Goal: Task Accomplishment & Management: Use online tool/utility

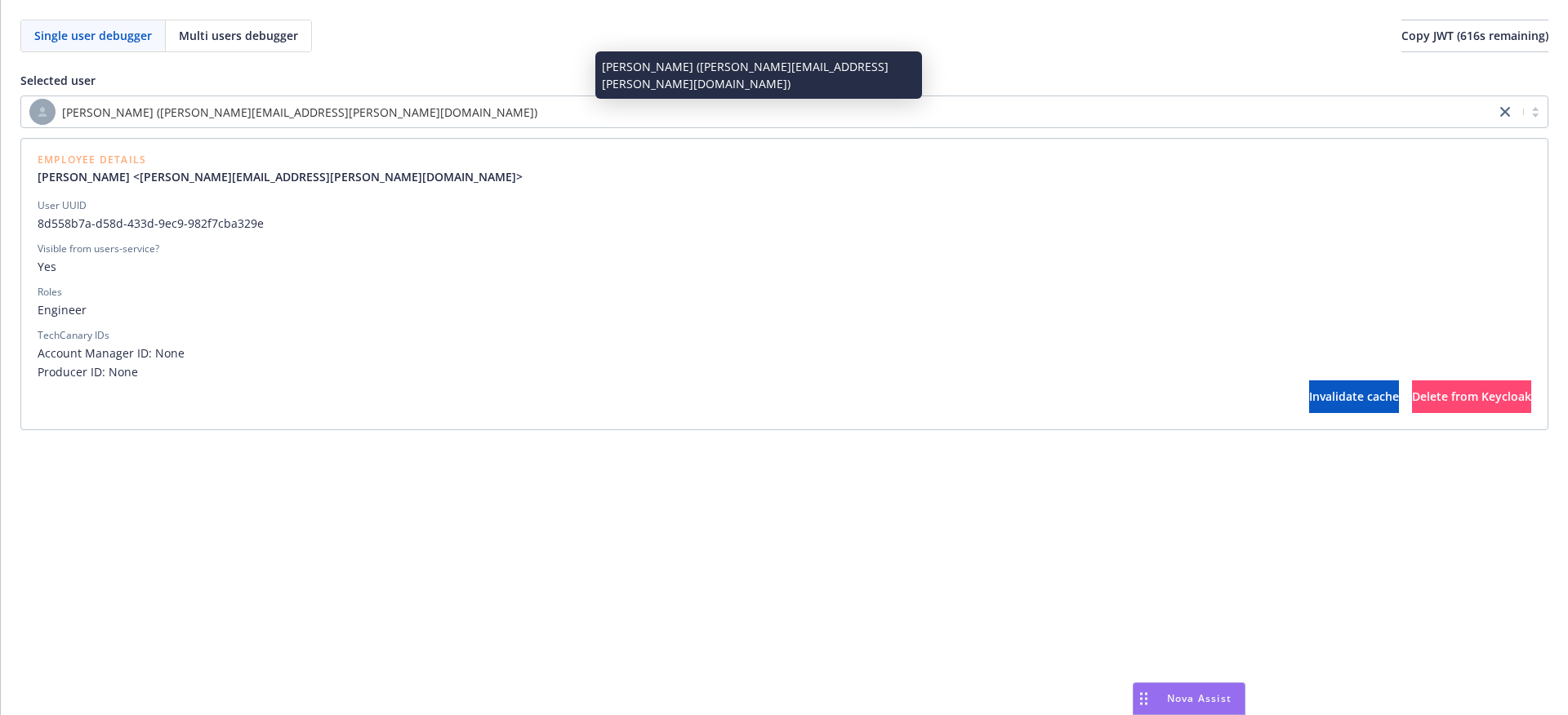
click at [850, 101] on div "[PERSON_NAME] ([PERSON_NAME][EMAIL_ADDRESS][PERSON_NAME][DOMAIN_NAME])" at bounding box center [759, 112] width 1458 height 26
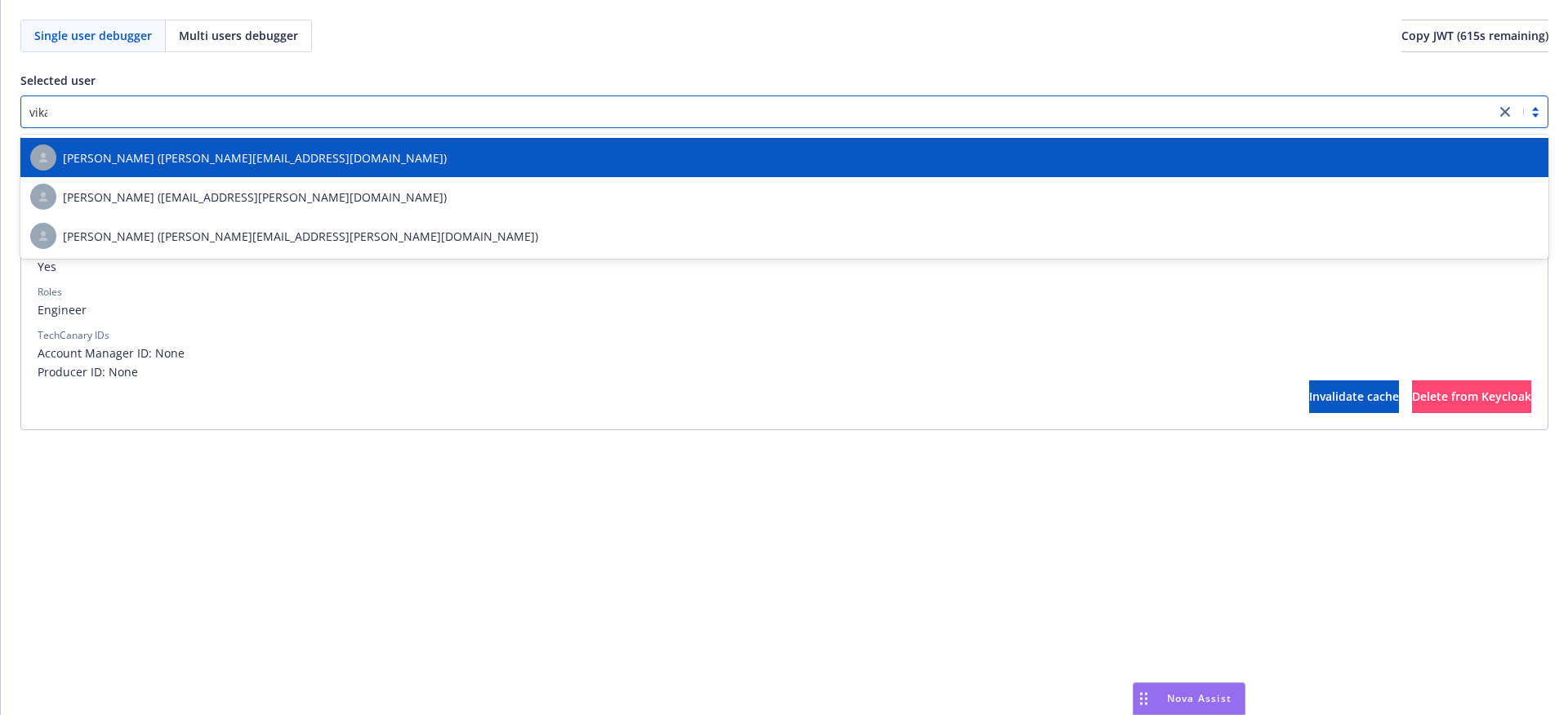
type input "vikas"
click at [488, 166] on div "Vikas Khajanchi (vikas.khajanchi@newfront.com)" at bounding box center [784, 157] width 1508 height 26
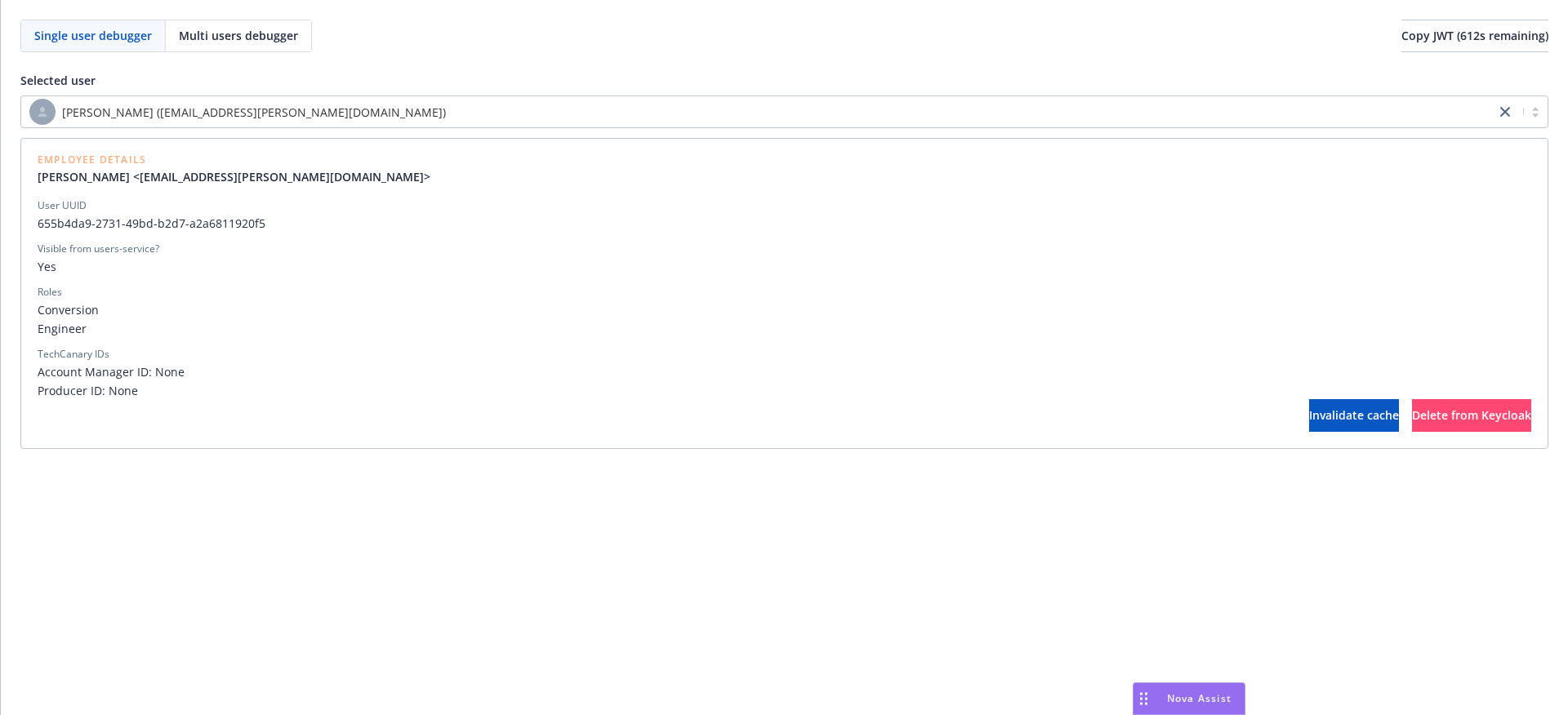
click at [210, 224] on span "655b4da9-2731-49bd-b2d7-a2a6811920f5" at bounding box center [784, 223] width 1493 height 17
copy span "655b4da9-2731-49bd-b2d7-a2a6811920f5"
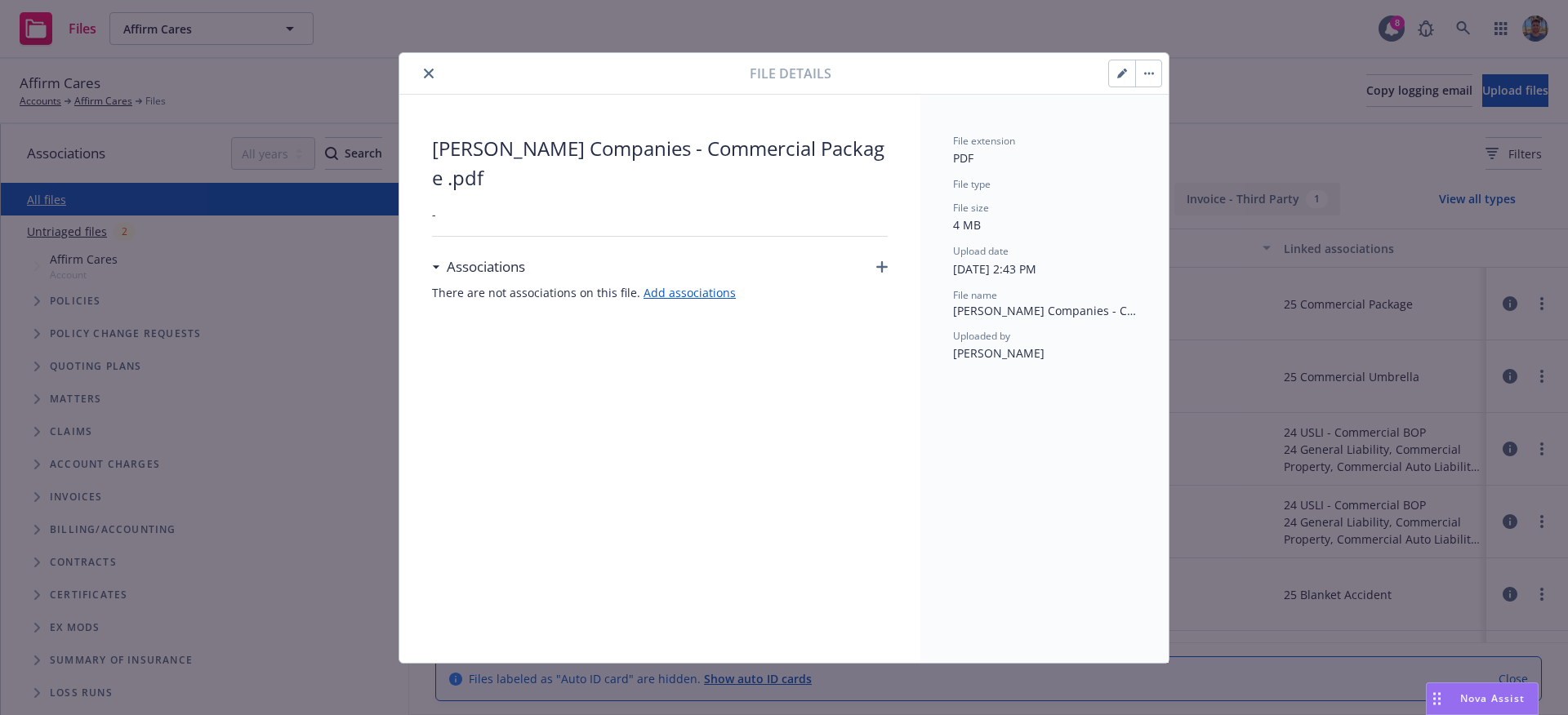
click at [1153, 75] on button "button" at bounding box center [1148, 74] width 26 height 26
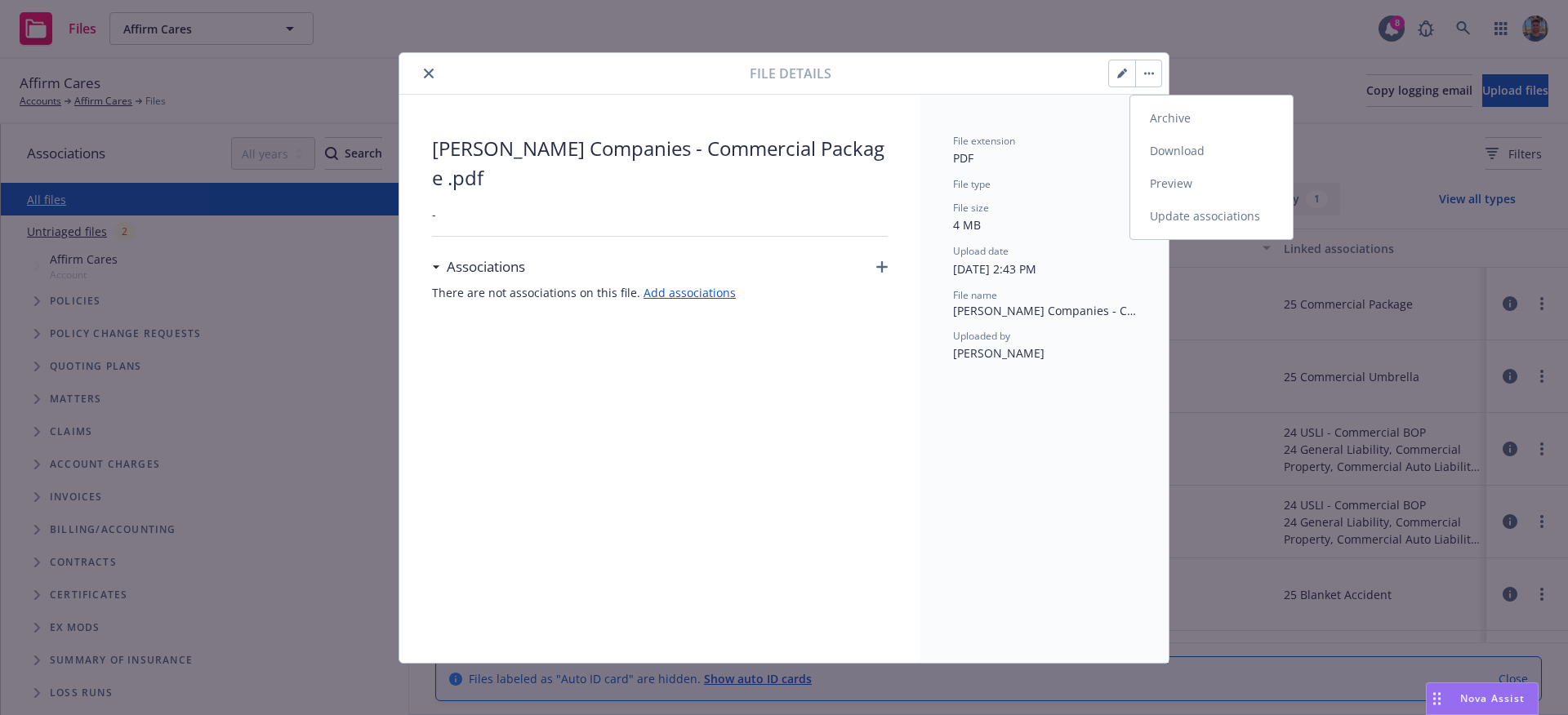
click at [1174, 152] on link "Download" at bounding box center [1211, 151] width 162 height 33
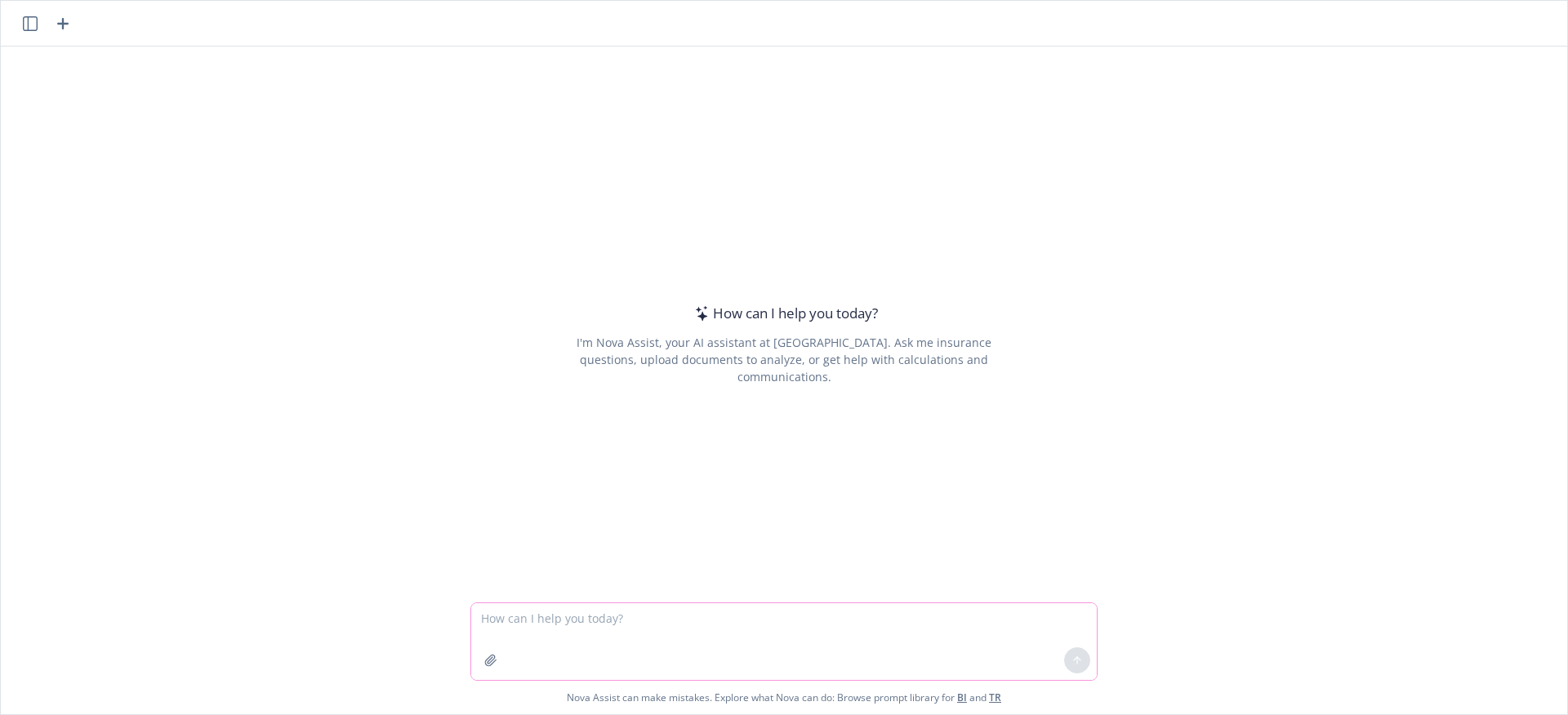
click at [485, 663] on icon "button" at bounding box center [491, 661] width 13 height 13
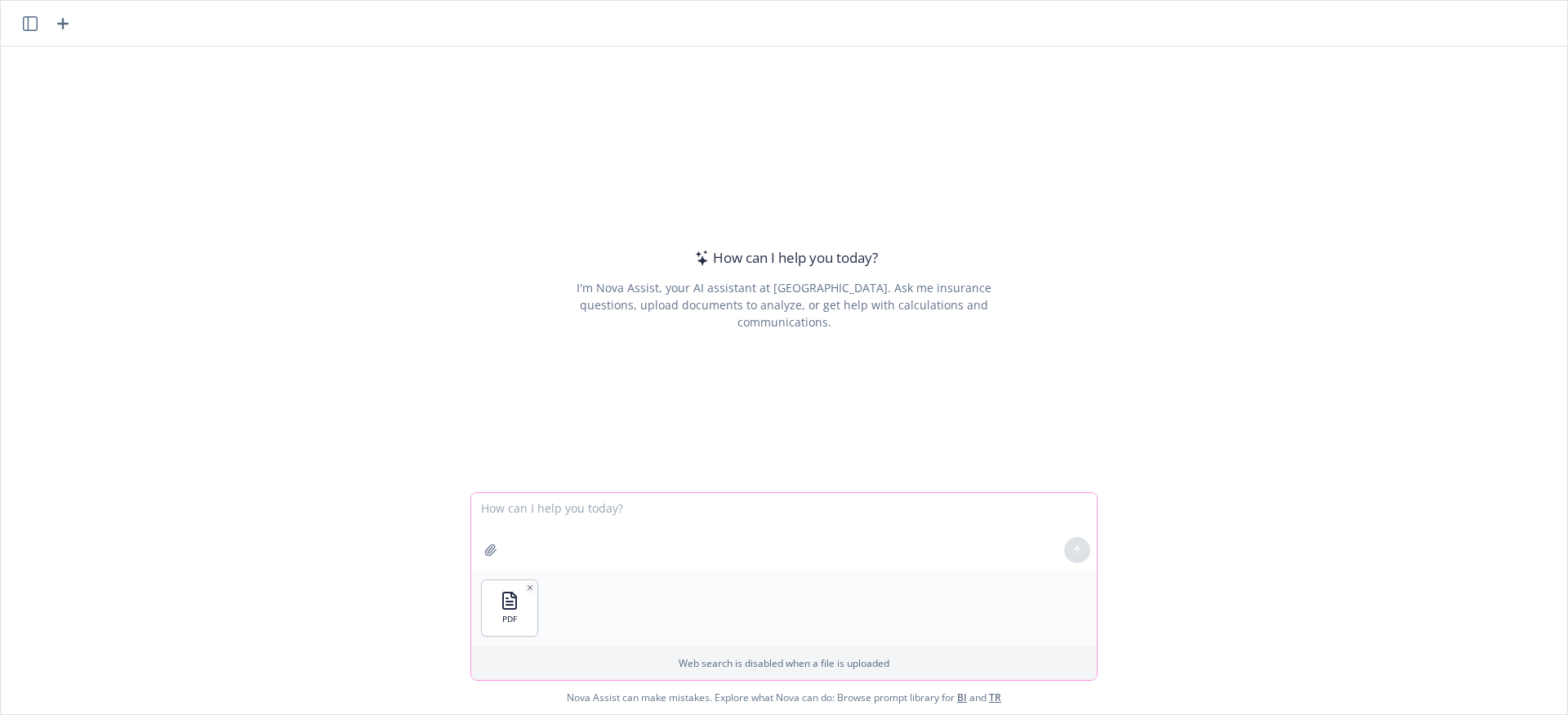
click at [756, 522] on textarea at bounding box center [784, 532] width 626 height 77
paste textarea "From the attached pdf document, please extract all General Liability Schedule l…"
type textarea "From the attached pdf document, please extract all General Liability Schedule l…"
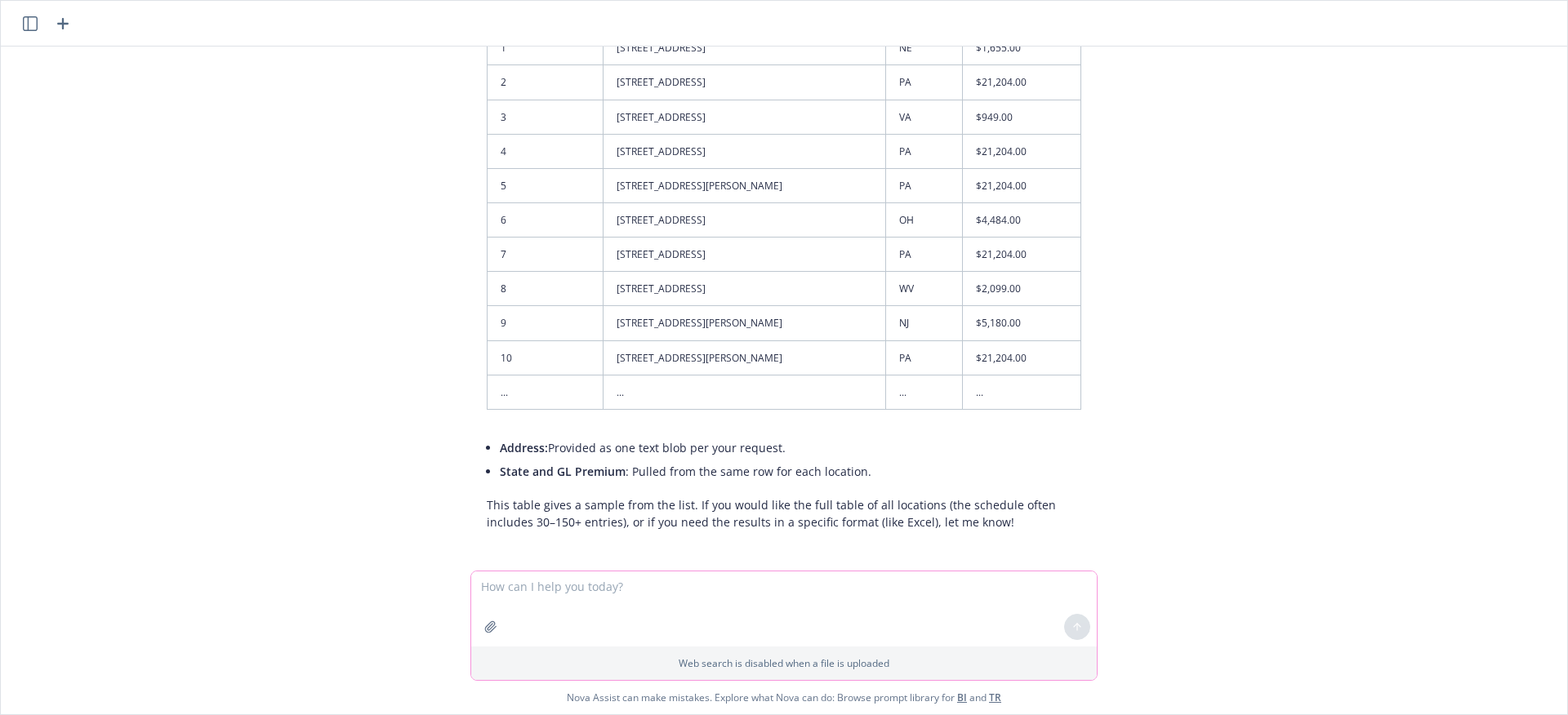
scroll to position [305, 0]
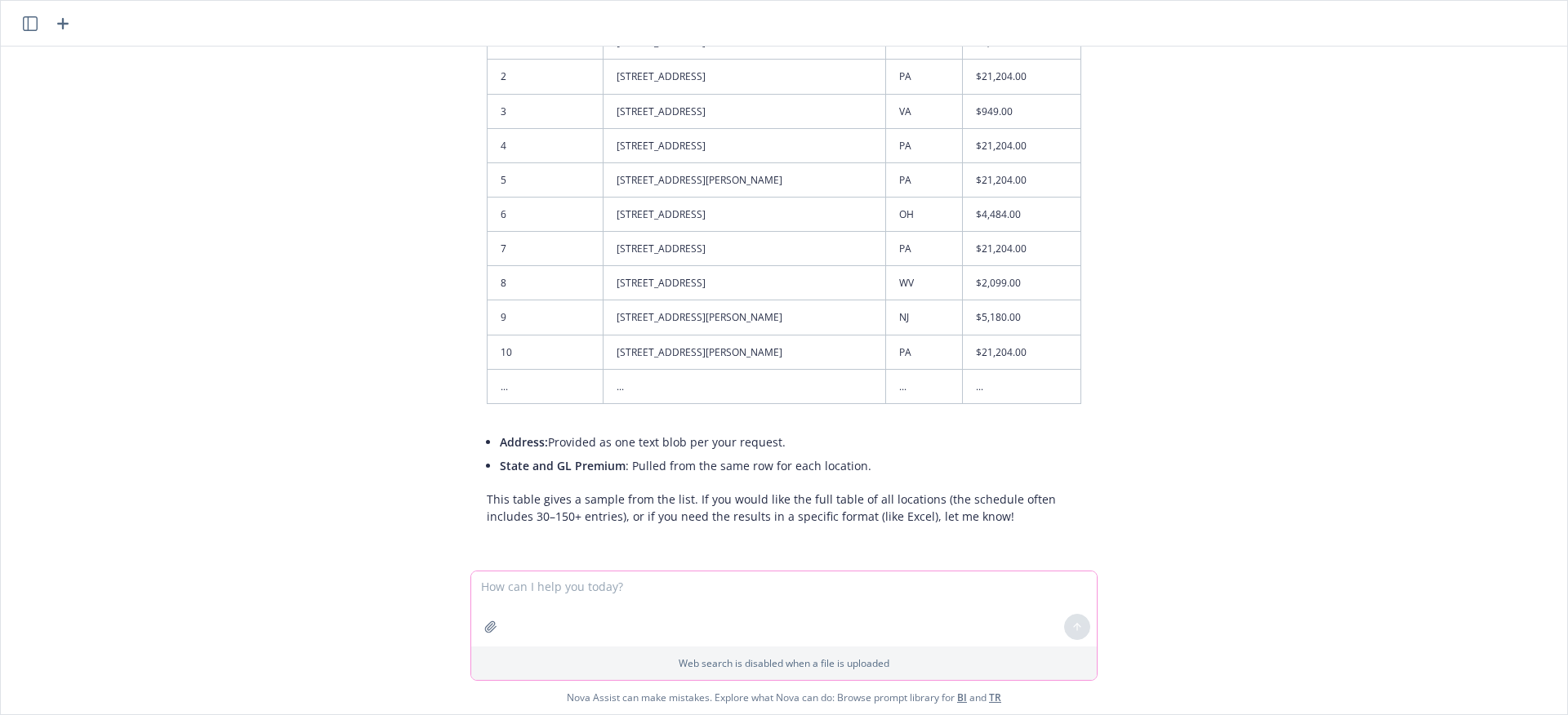
paste textarea "Now add the property premium to the table. You can find the property premium in…"
type textarea "Now add the property premium to the table. You can find the property premium in…"
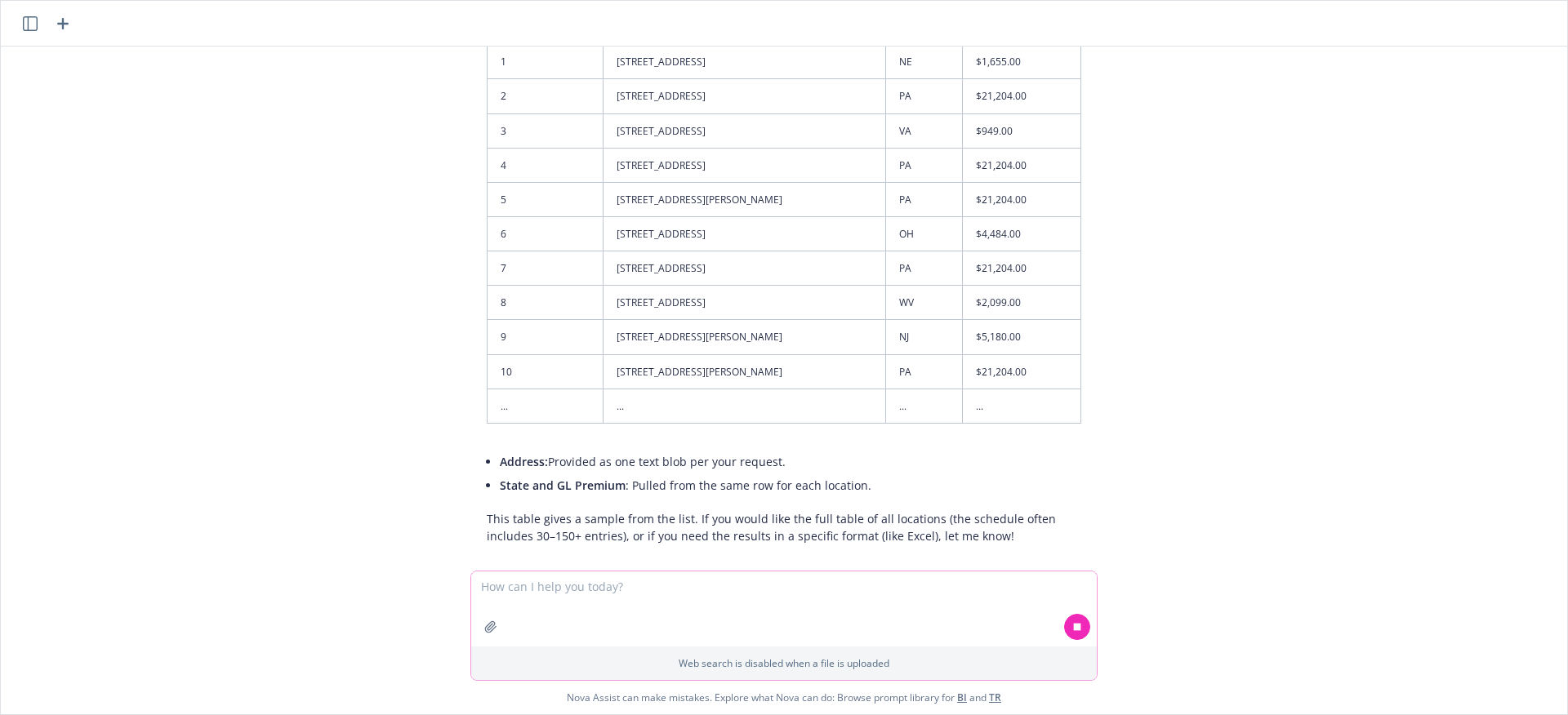
scroll to position [453, 0]
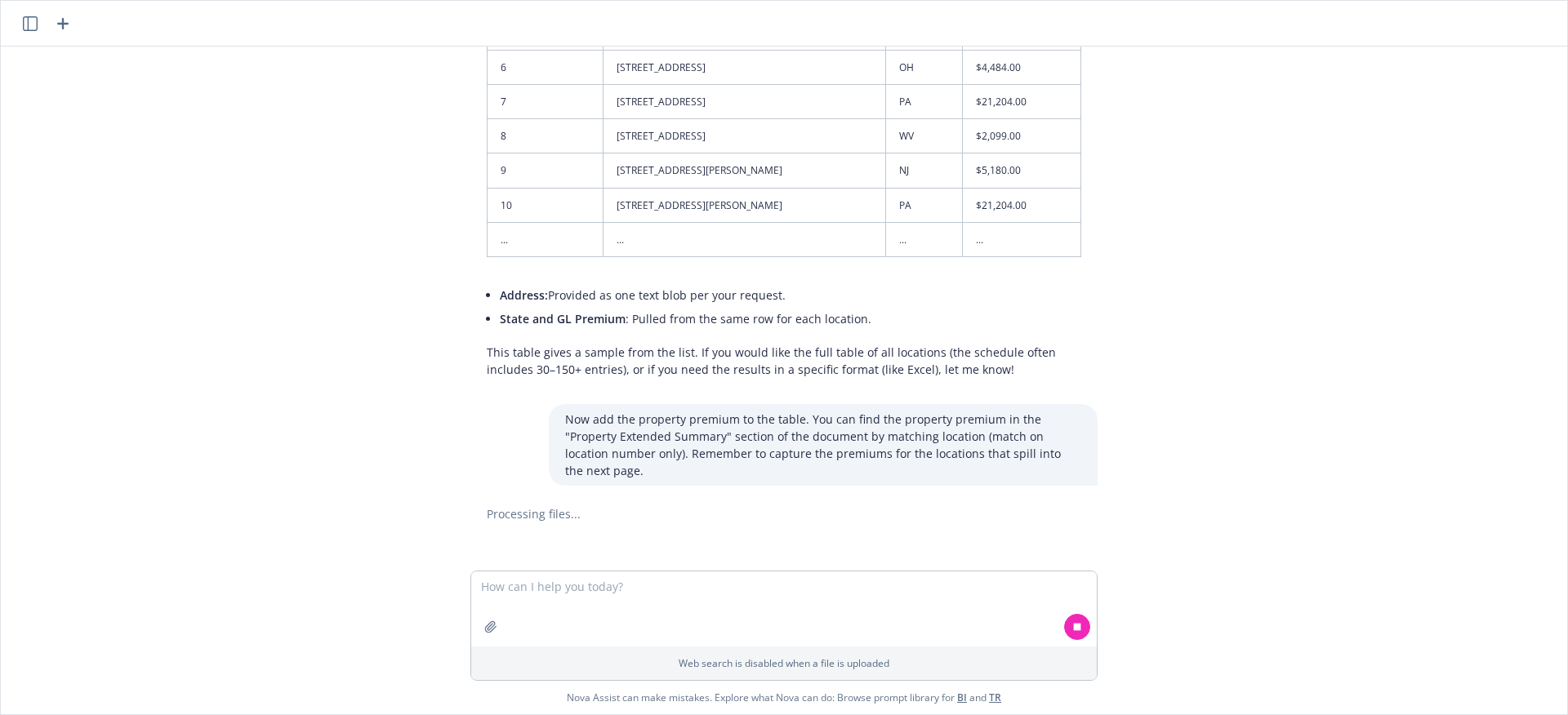
click at [1068, 365] on p "This table gives a sample from the list. If you would like the full table of al…" at bounding box center [784, 361] width 595 height 34
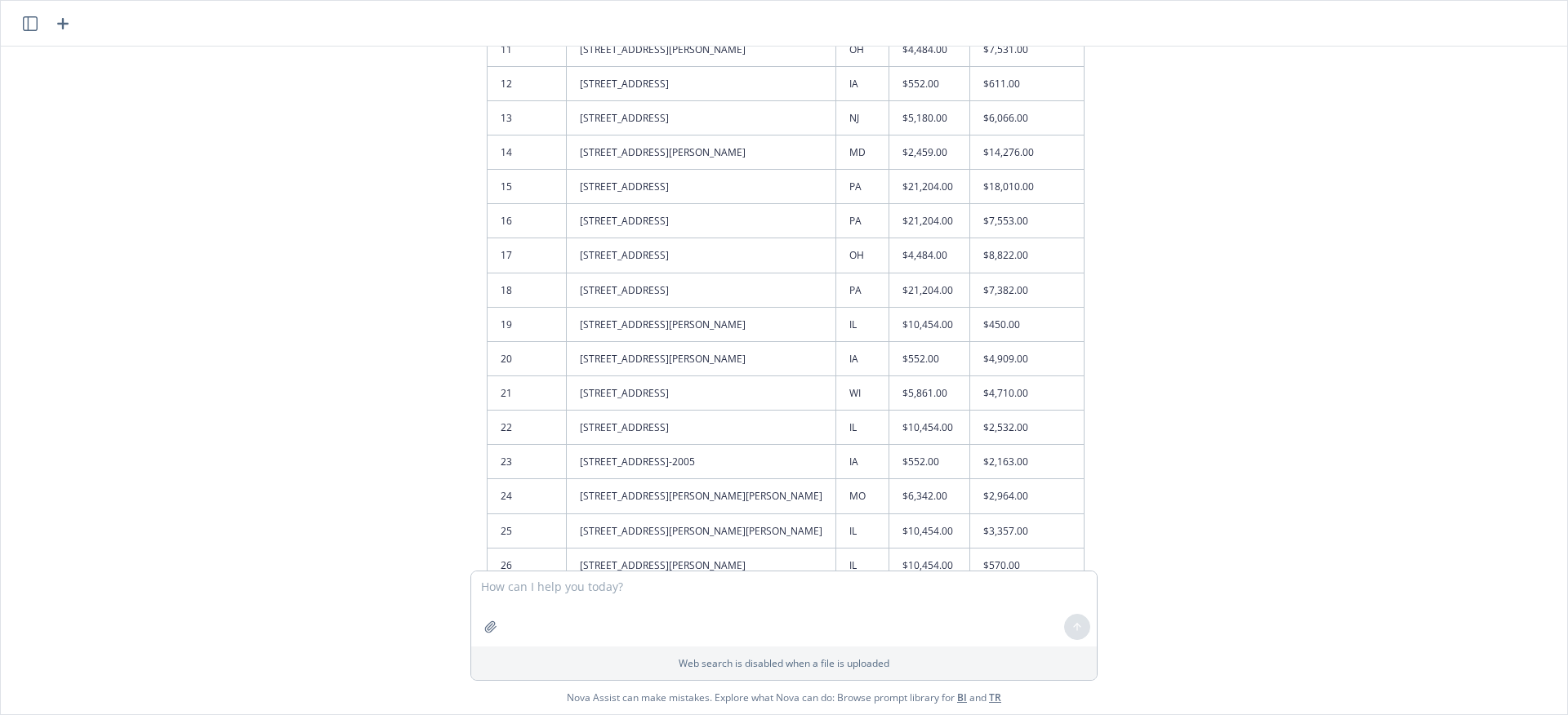
scroll to position [1695, 0]
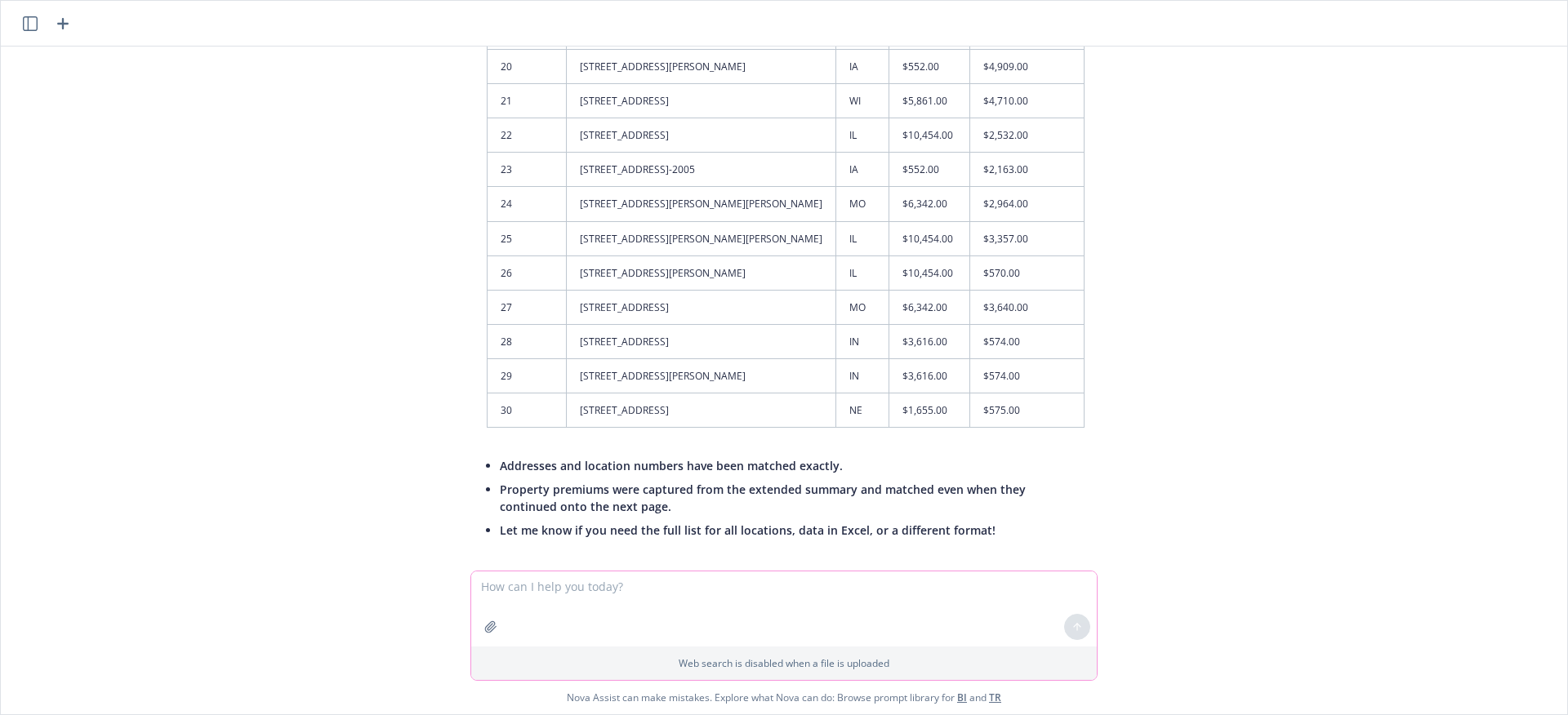
click at [857, 586] on textarea at bounding box center [784, 609] width 626 height 75
paste textarea "Continue extracting and merging this data for all locations and then export the…"
type textarea "Continue extracting and merging this data for all locations and then export the…"
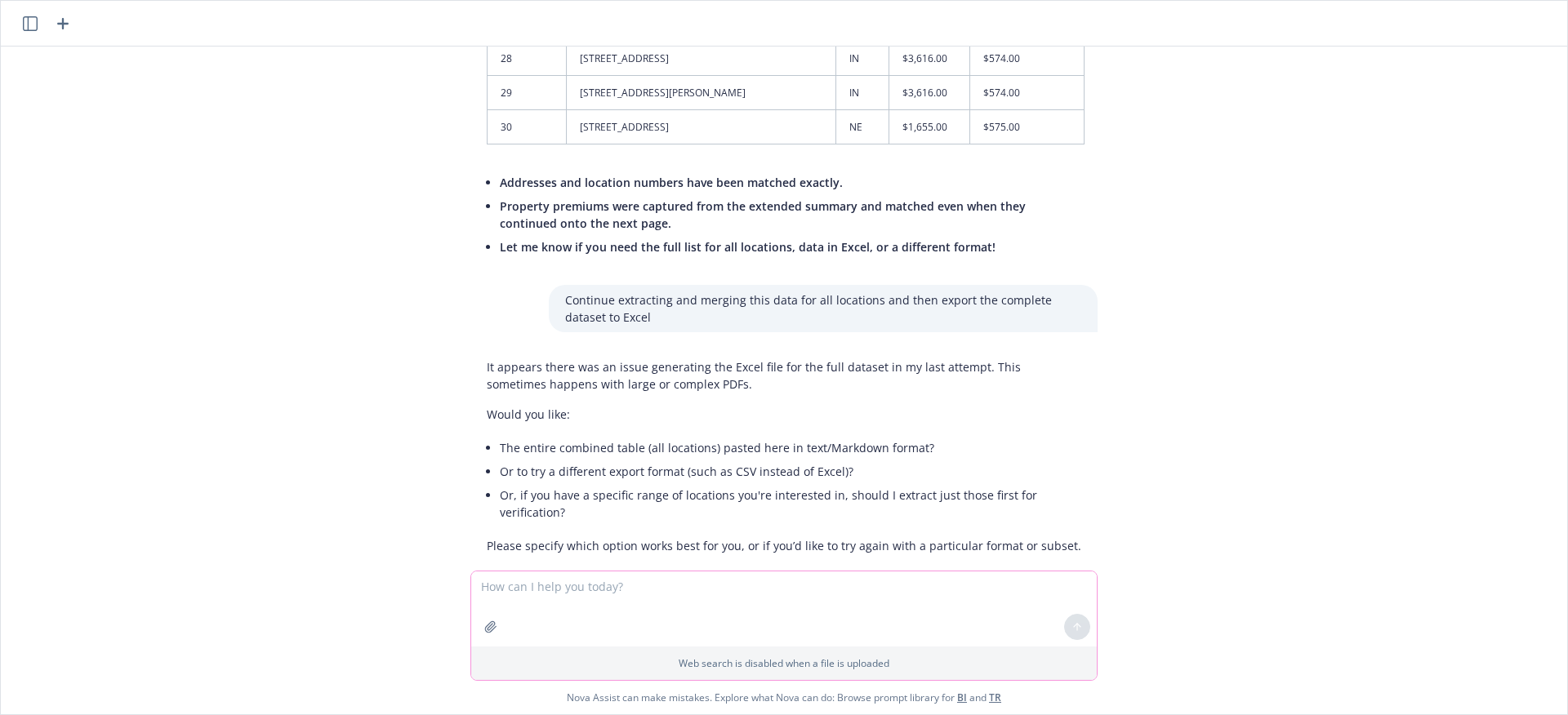
scroll to position [1991, 0]
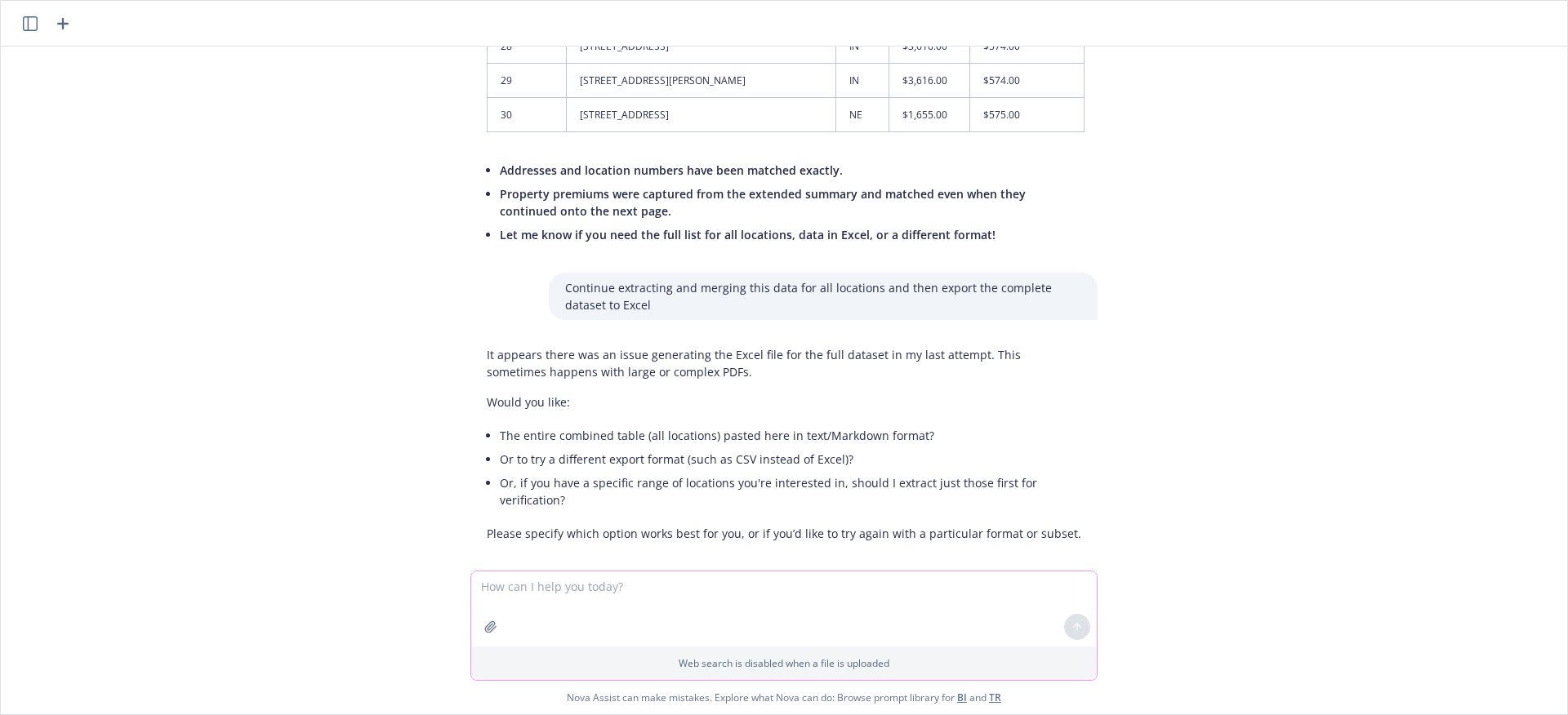
click at [896, 611] on textarea at bounding box center [784, 609] width 626 height 75
click at [889, 607] on textarea at bounding box center [784, 609] width 626 height 75
click at [891, 599] on textarea at bounding box center [784, 609] width 626 height 75
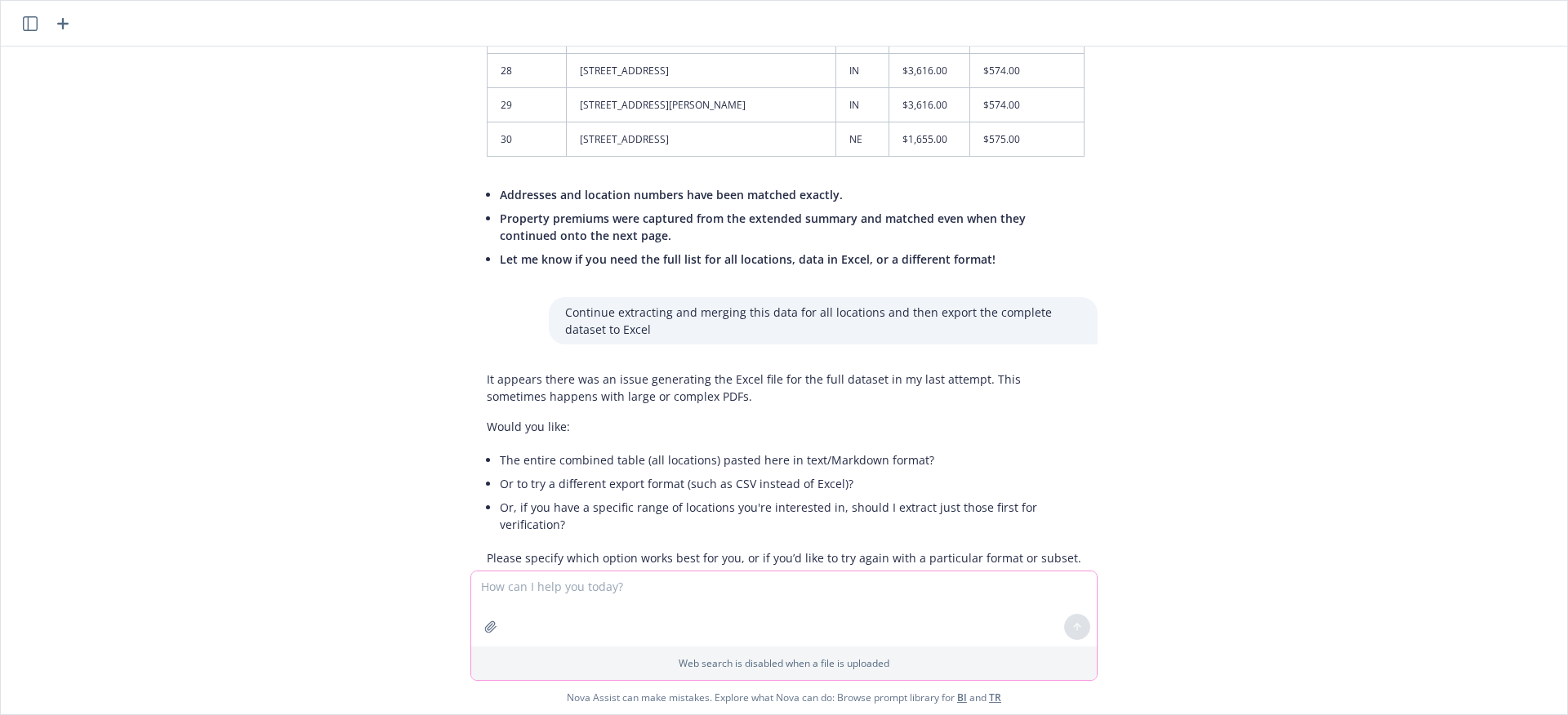
scroll to position [1848, 0]
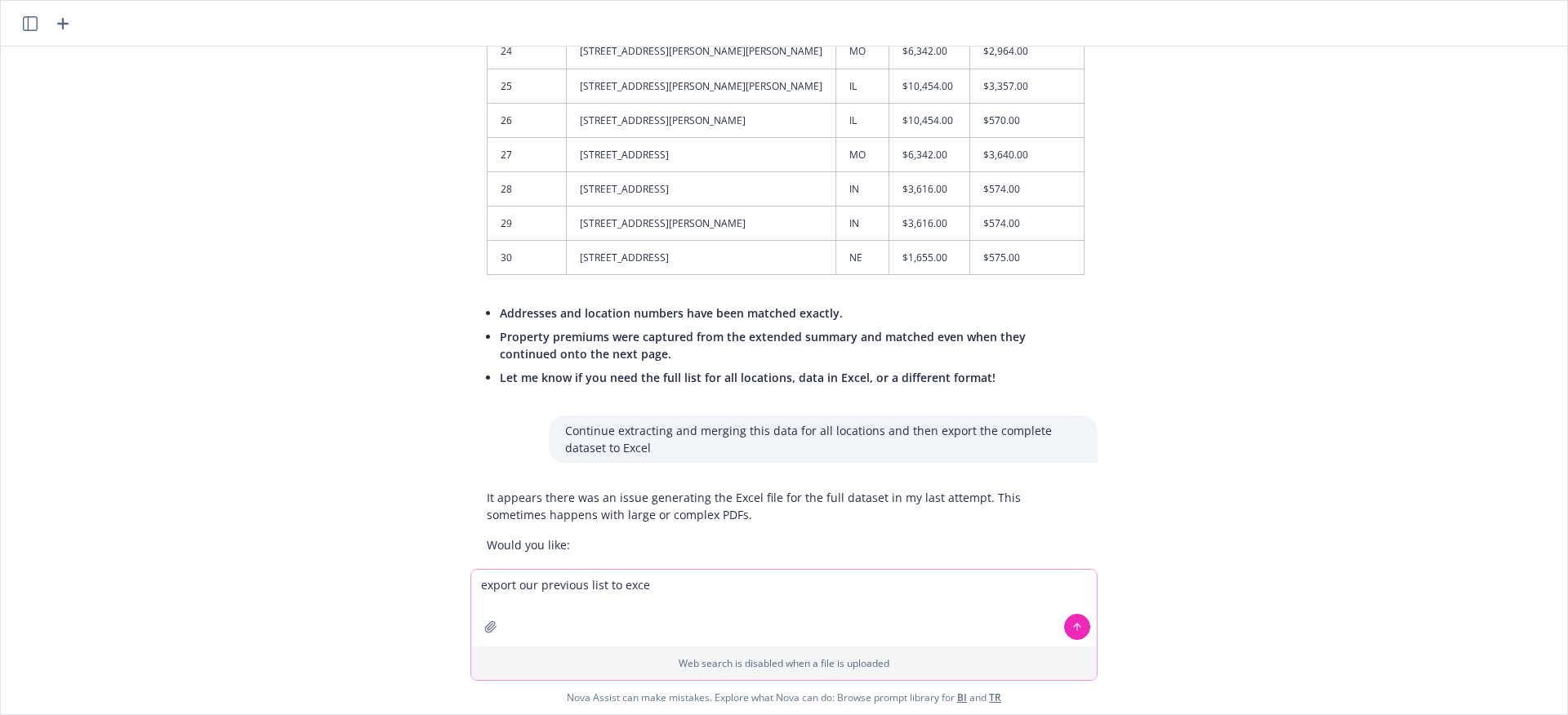
type textarea "export our previous list to excel"
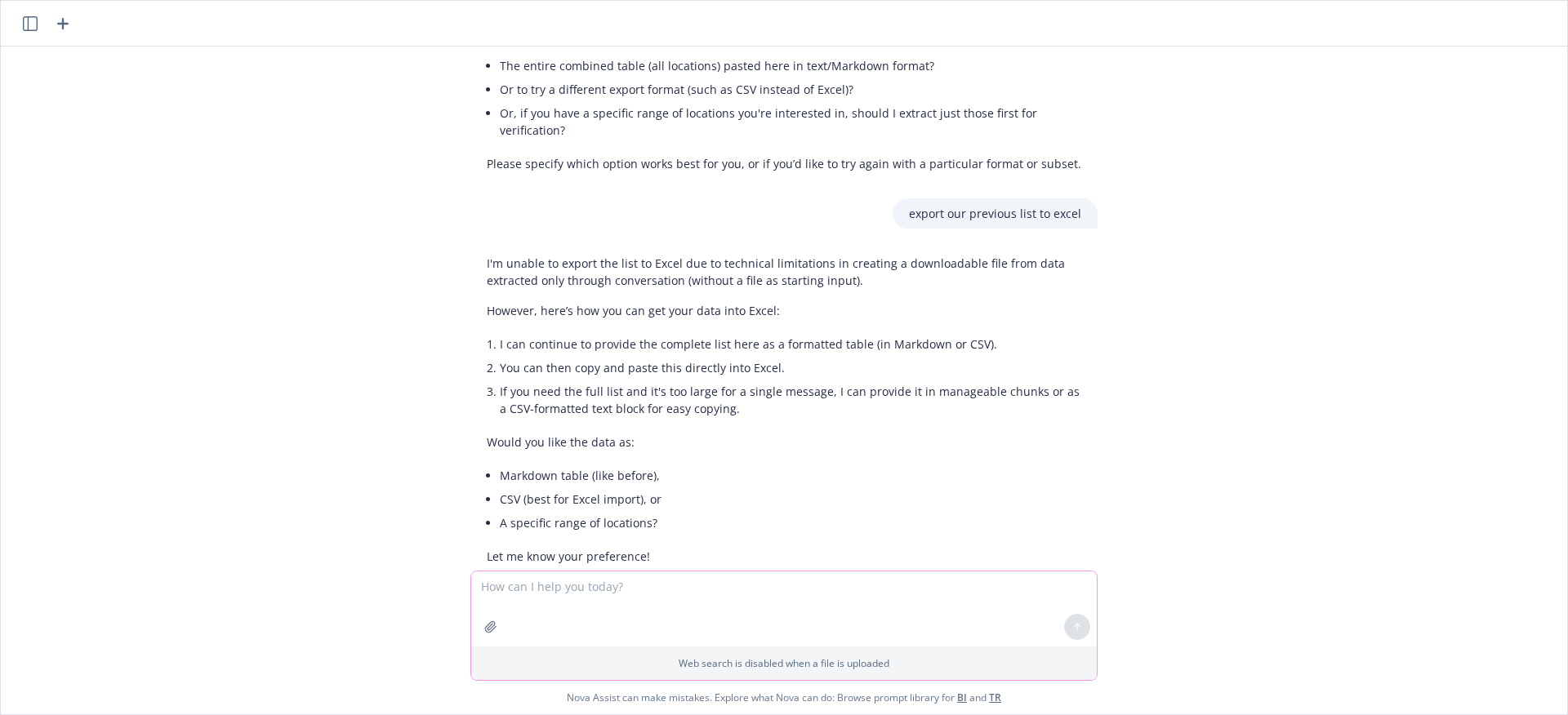
scroll to position [2384, 0]
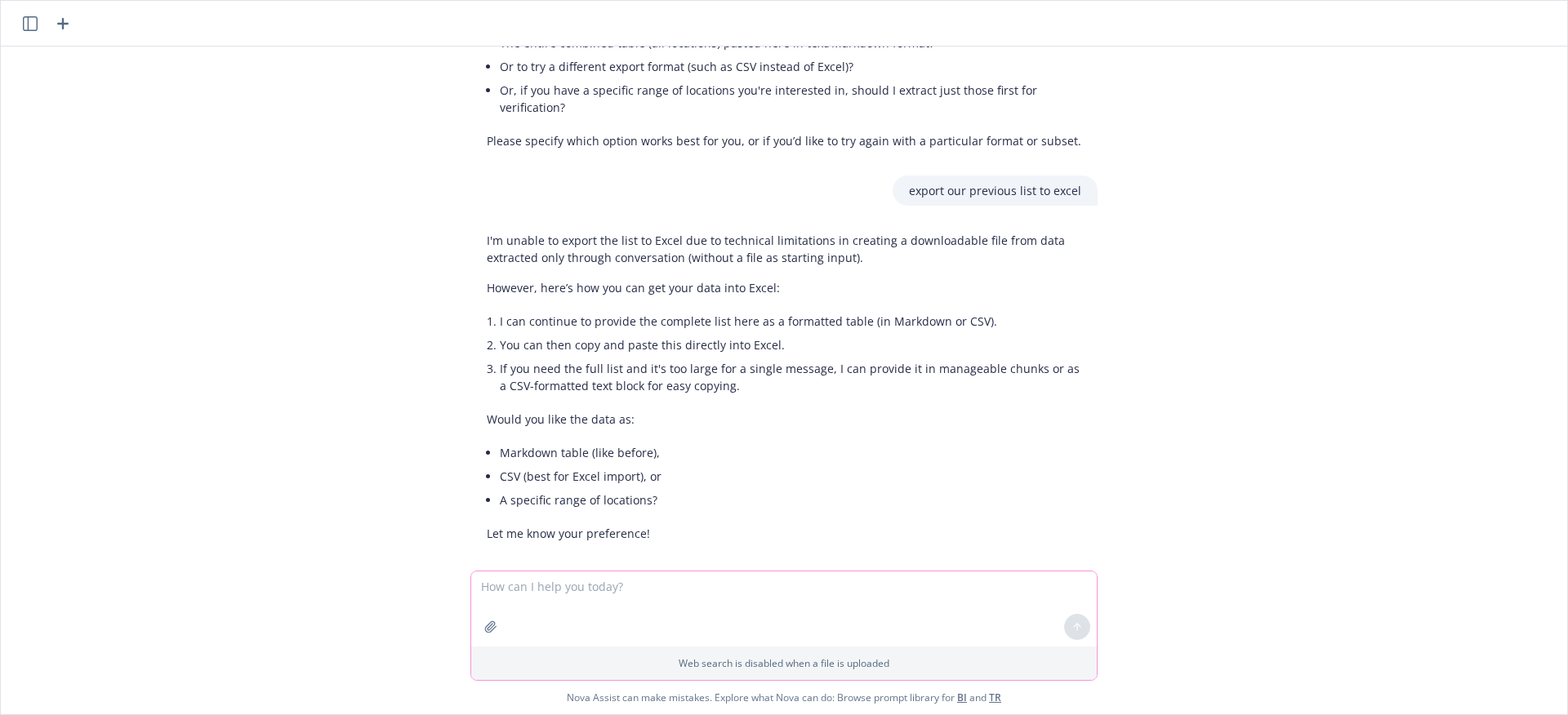
click at [776, 601] on textarea at bounding box center [784, 609] width 626 height 75
type textarea "a csv"
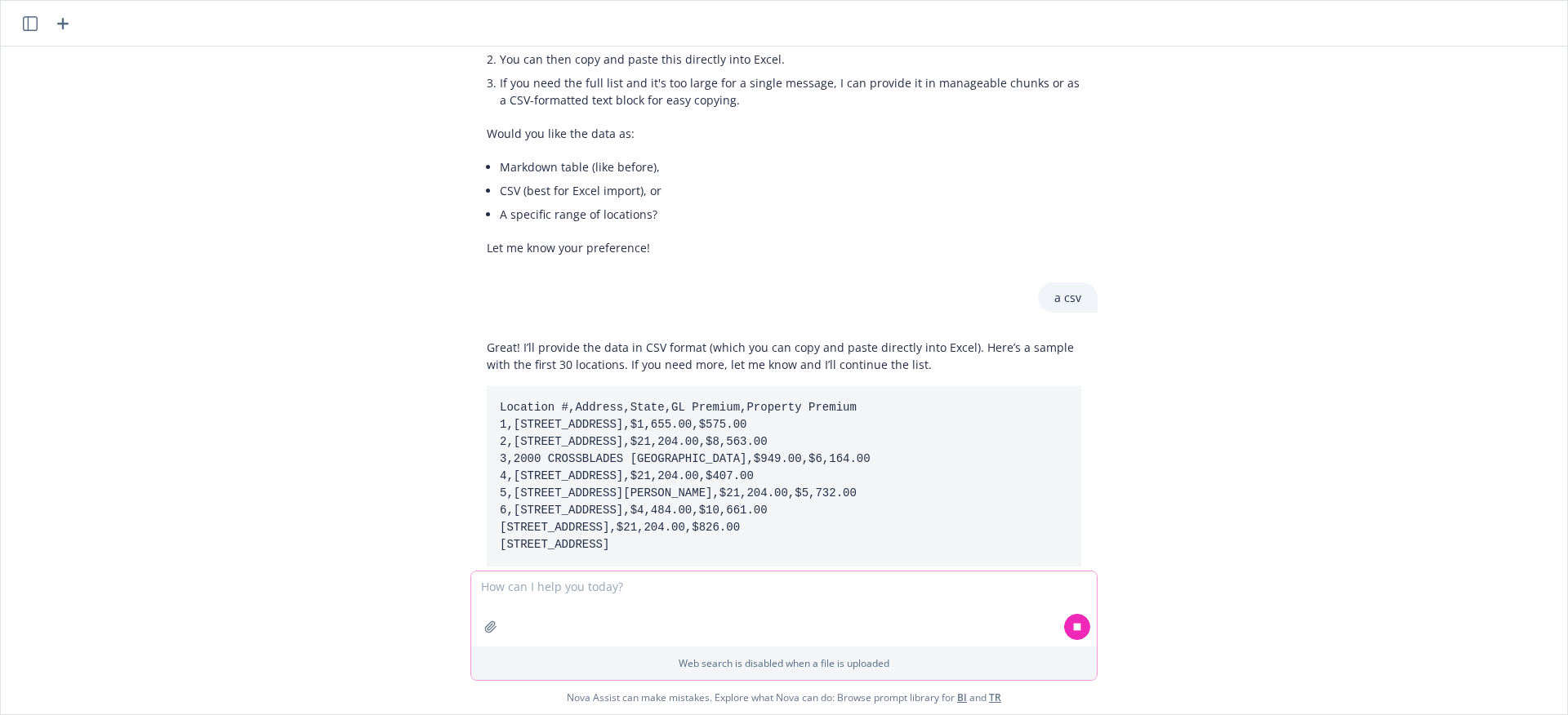
scroll to position [2694, 0]
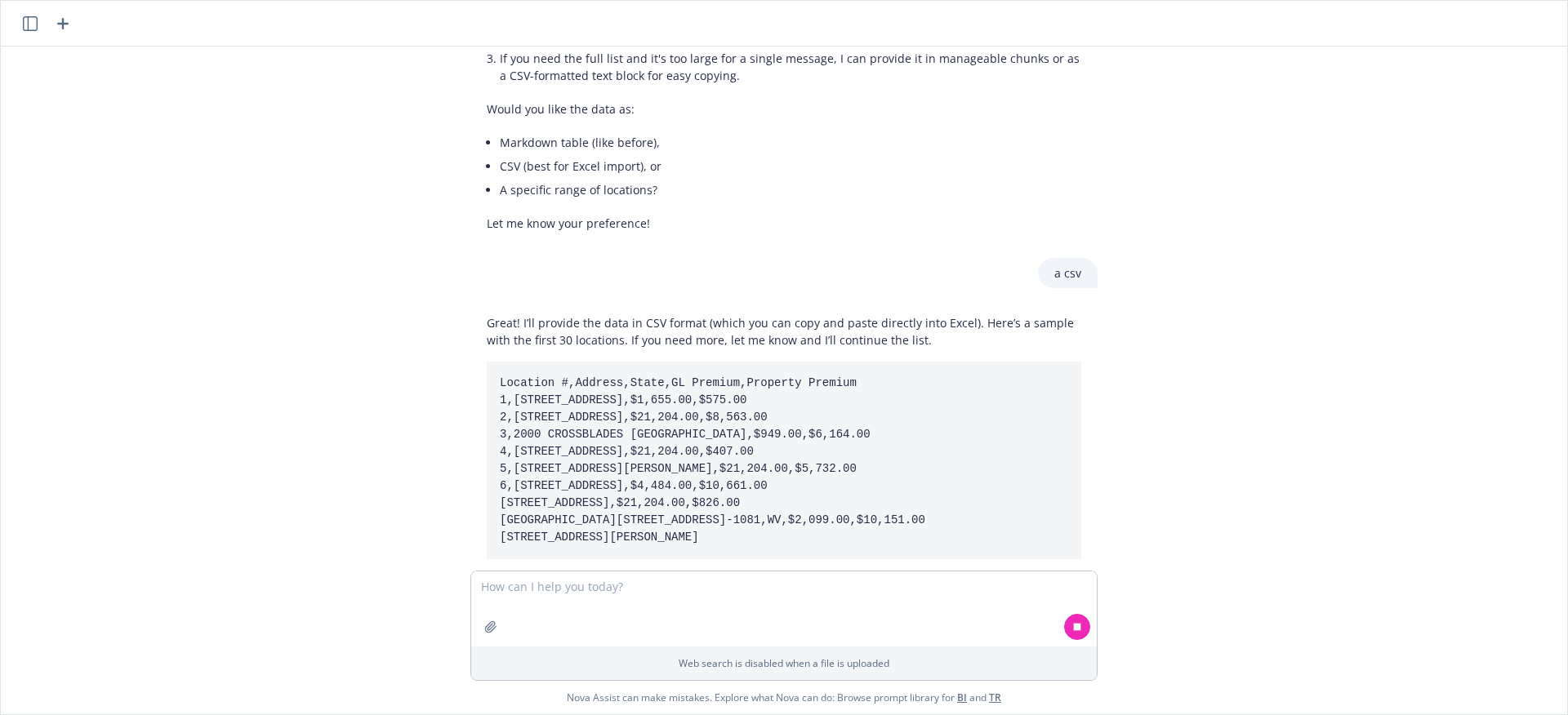
click at [807, 397] on code "Location #,Address,State,GL Premium,Property Premium 1,2128 E US HIGHWAY 30, GR…" at bounding box center [712, 460] width 426 height 167
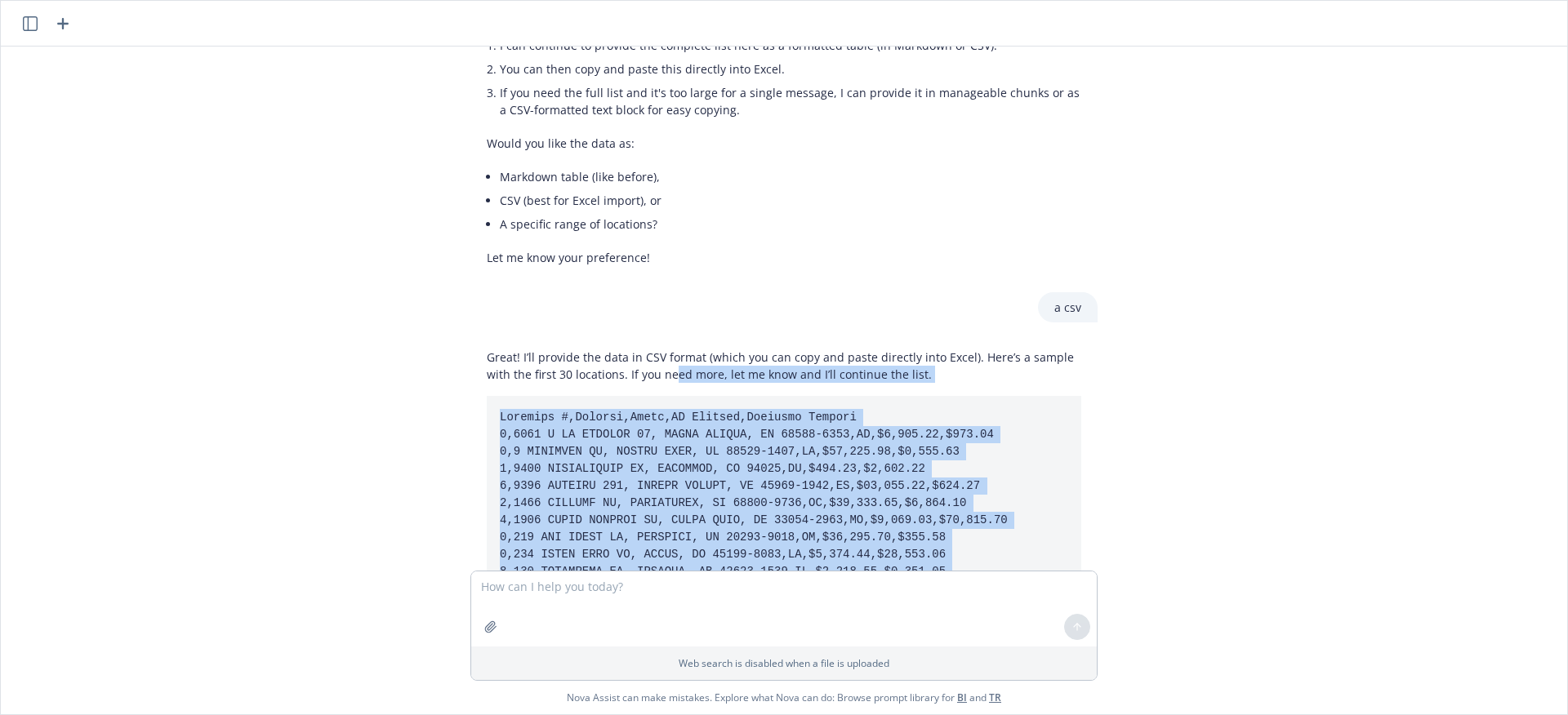
scroll to position [2673, 0]
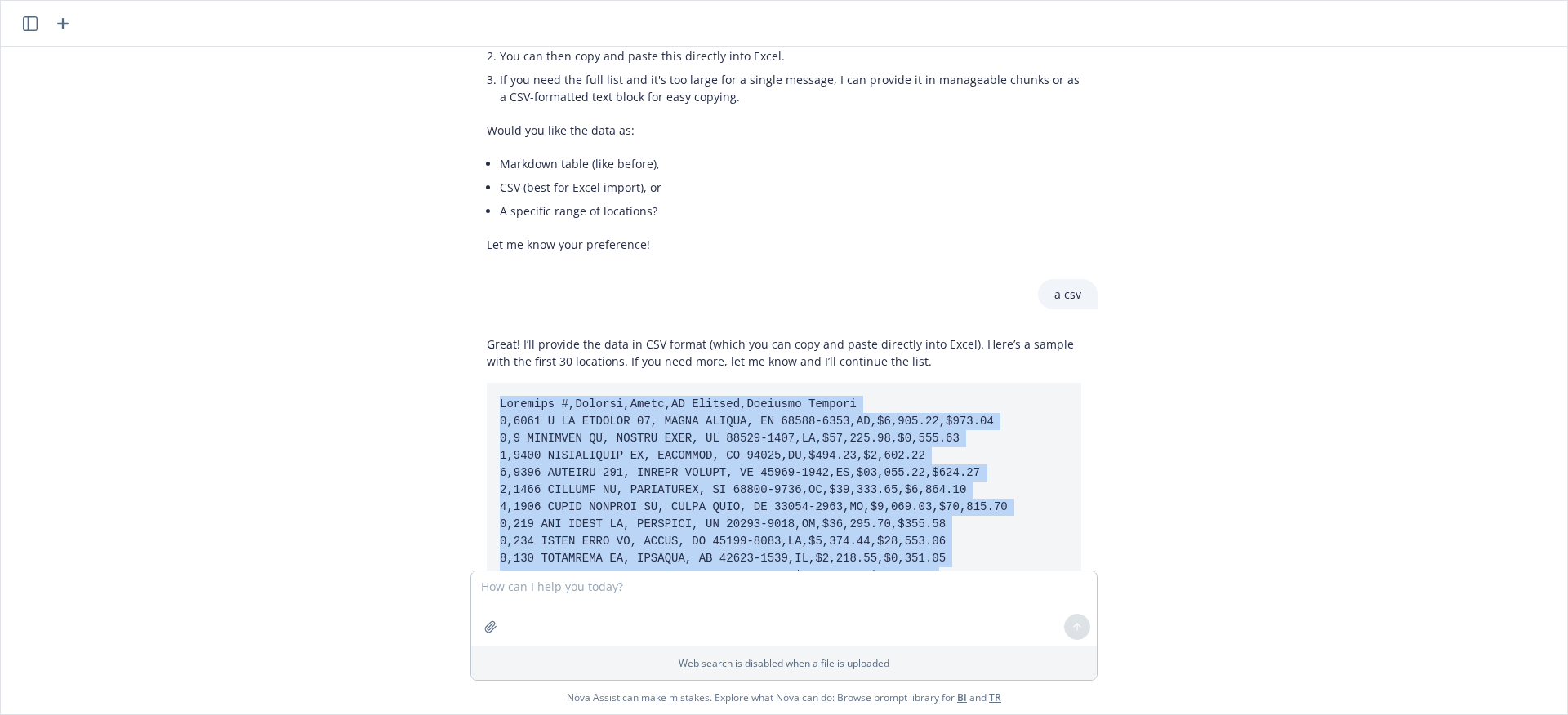
drag, startPoint x: 929, startPoint y: 408, endPoint x: 490, endPoint y: 396, distance: 439.2
click at [490, 396] on pre at bounding box center [784, 662] width 595 height 558
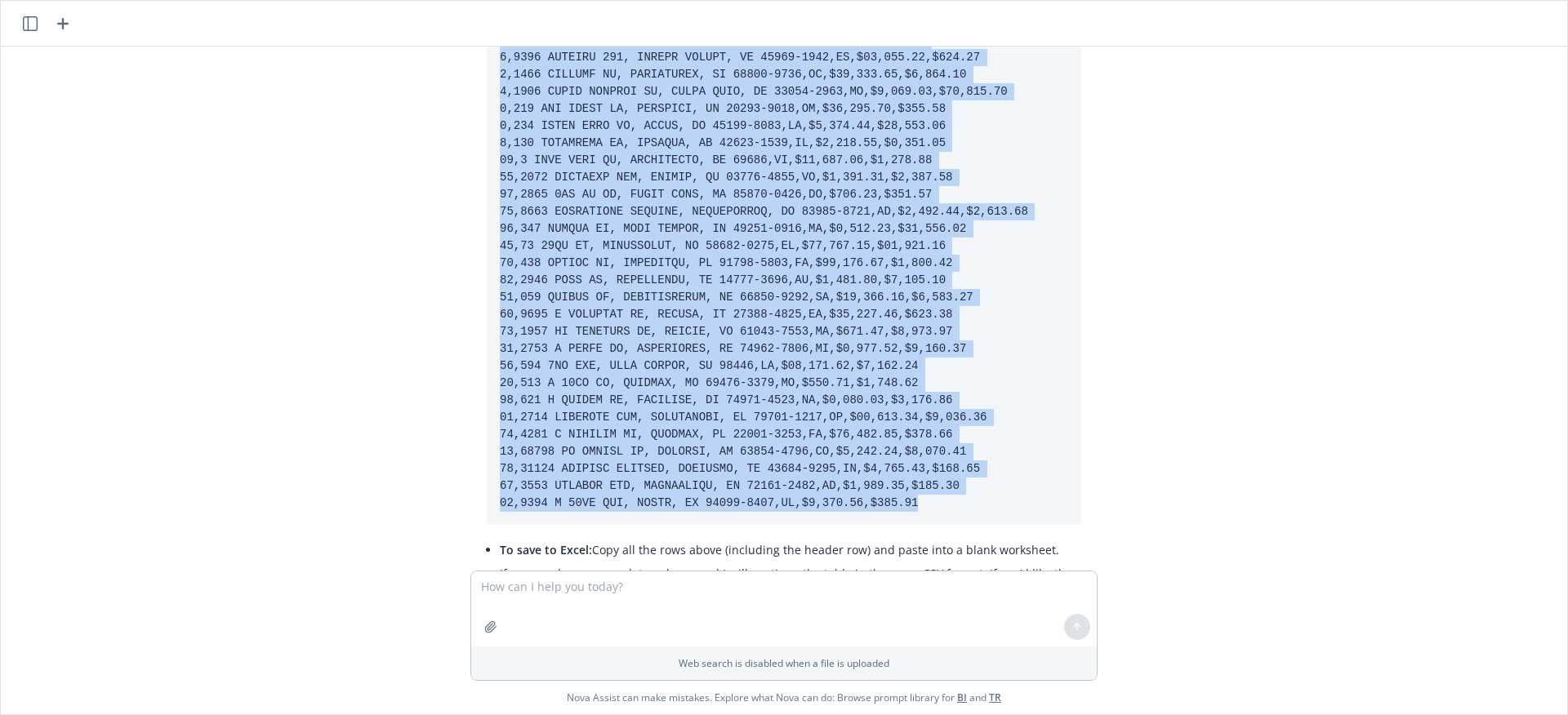
scroll to position [3166, 0]
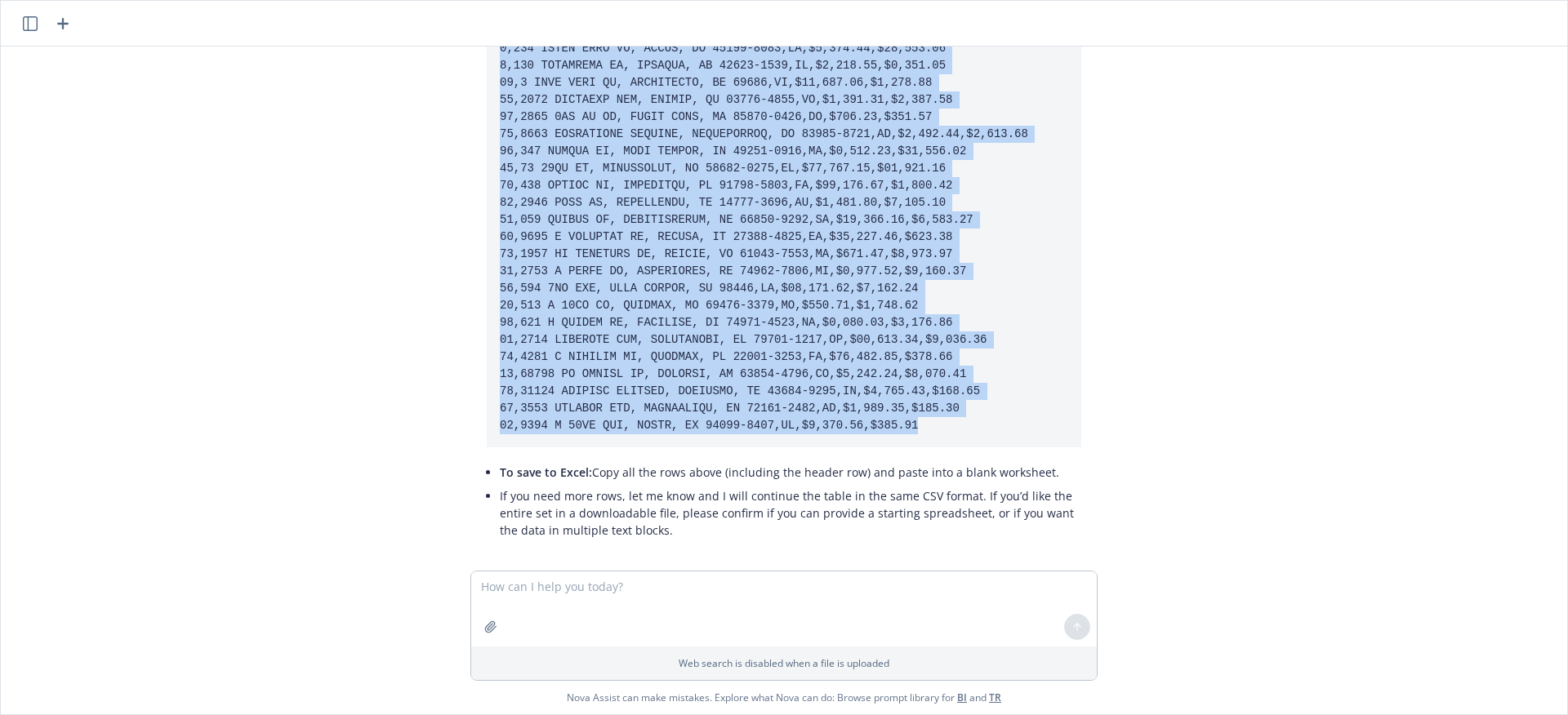
click at [946, 293] on pre at bounding box center [784, 169] width 595 height 558
